Goal: Navigation & Orientation: Find specific page/section

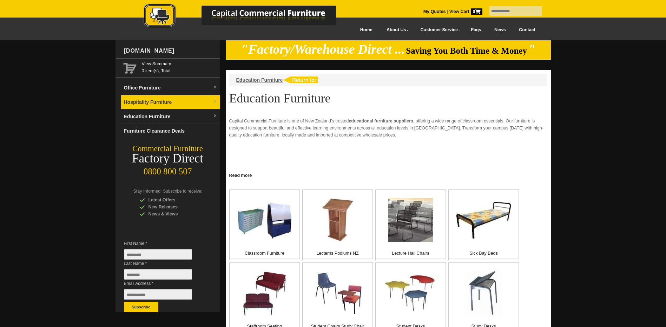
click at [158, 101] on link "Hospitality Furniture" at bounding box center [170, 102] width 99 height 14
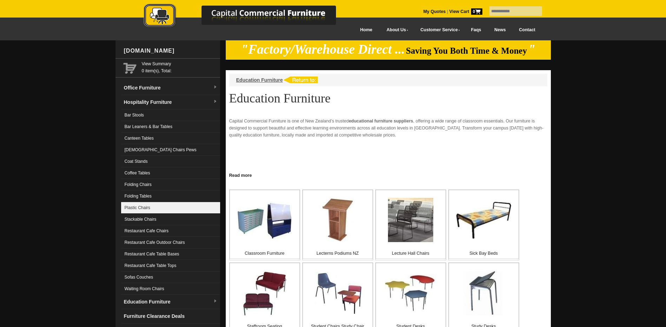
click at [162, 206] on link "Plastic Chairs" at bounding box center [170, 208] width 99 height 12
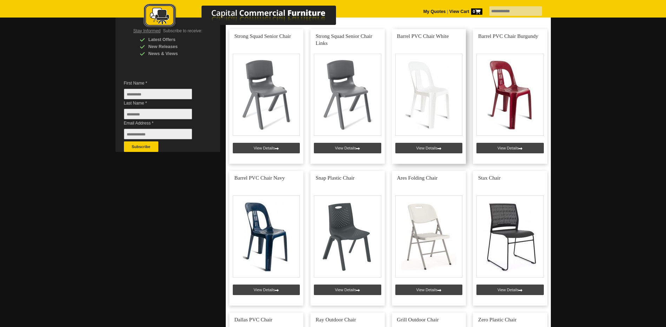
scroll to position [175, 0]
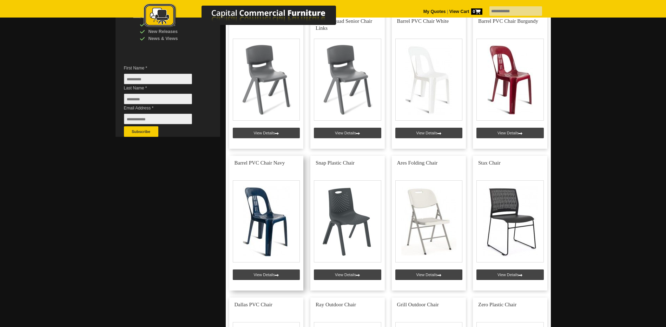
click at [260, 227] on link at bounding box center [266, 223] width 74 height 135
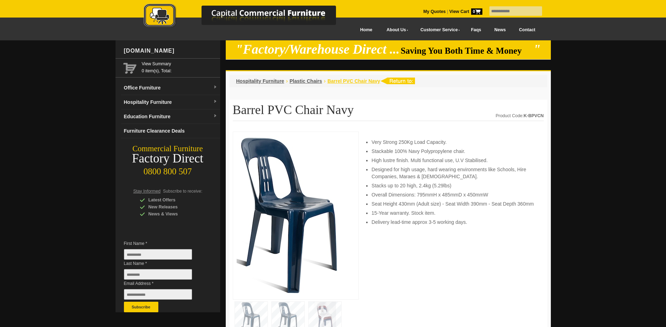
click at [357, 82] on span "Barrel PVC Chair Navy" at bounding box center [353, 81] width 53 height 6
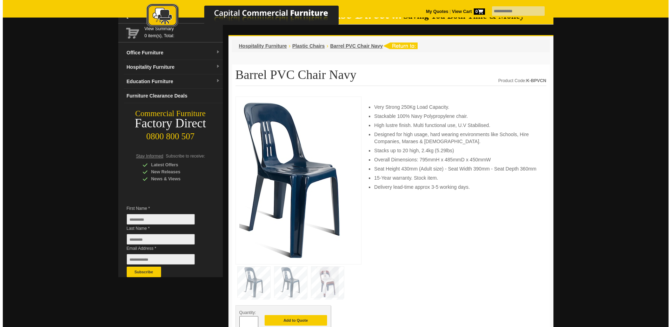
scroll to position [175, 0]
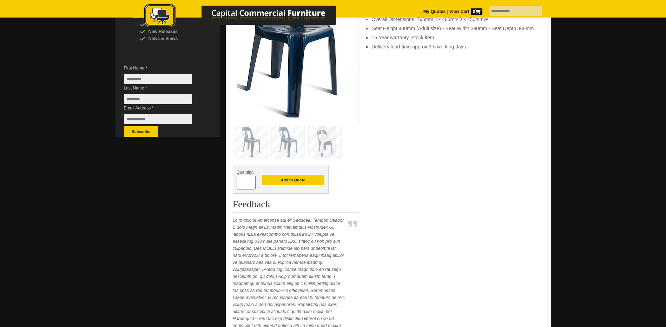
click at [325, 146] on img at bounding box center [324, 141] width 33 height 31
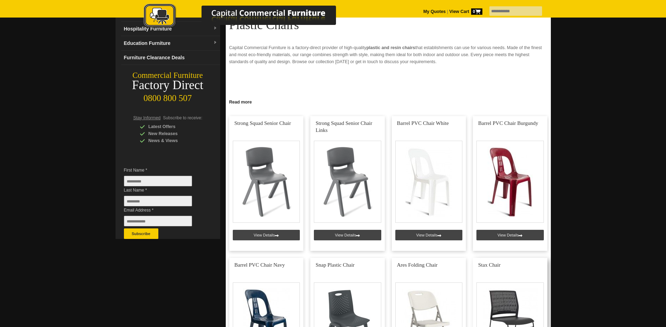
scroll to position [70, 0]
